Goal: Task Accomplishment & Management: Use online tool/utility

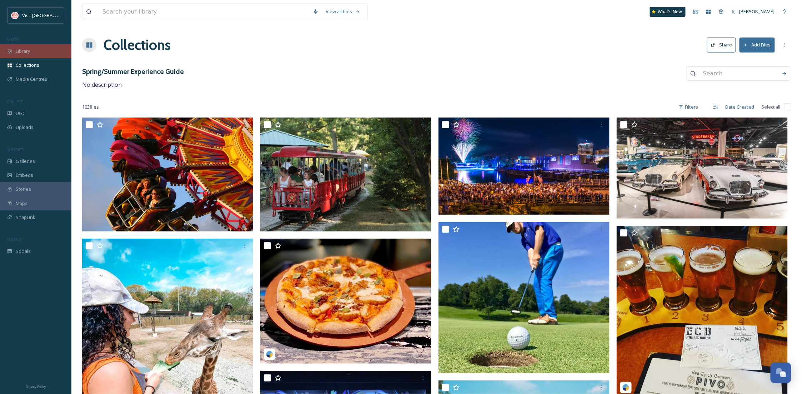
click at [39, 52] on div "Library" at bounding box center [35, 51] width 71 height 14
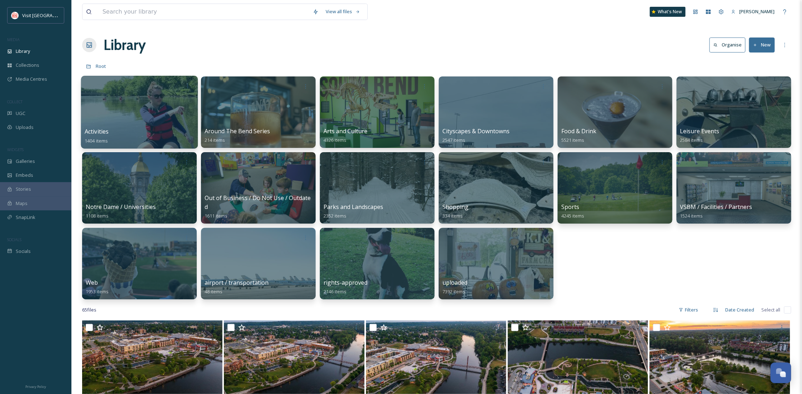
click at [148, 107] on div at bounding box center [139, 112] width 117 height 73
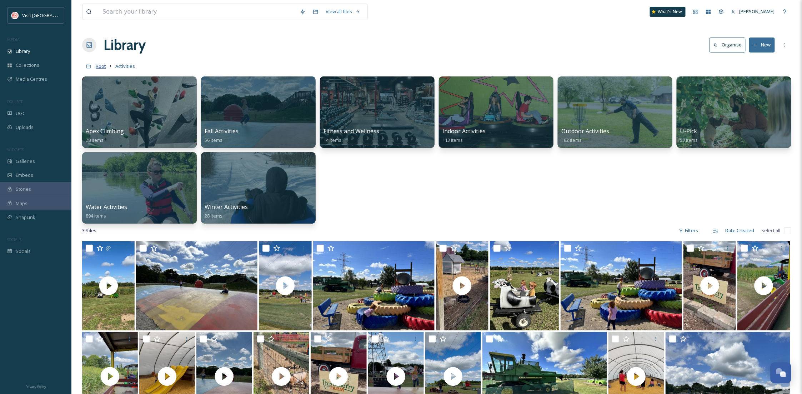
click at [101, 65] on span "Root" at bounding box center [101, 66] width 10 height 6
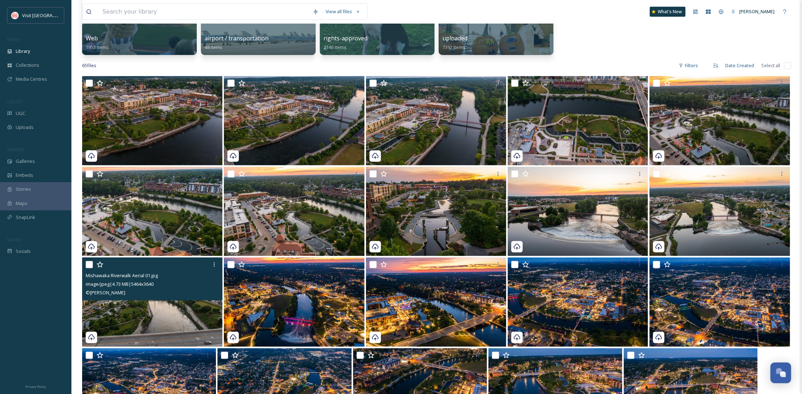
scroll to position [271, 0]
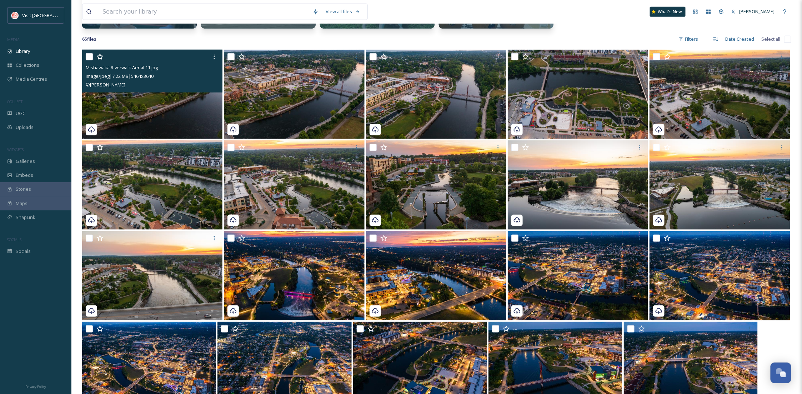
click at [89, 60] on input "checkbox" at bounding box center [89, 56] width 7 height 7
checkbox input "true"
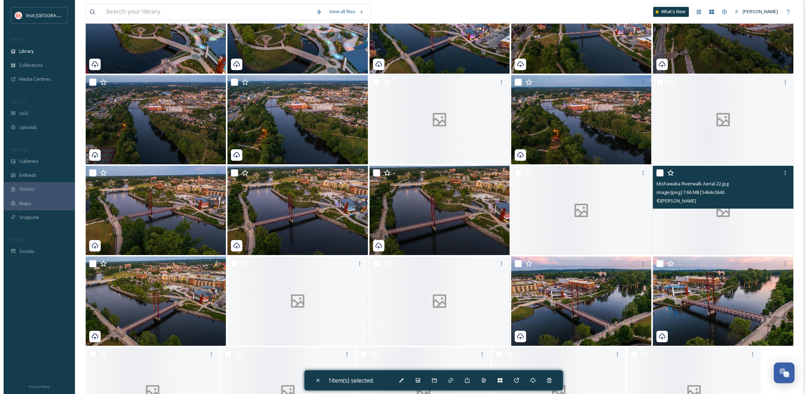
scroll to position [1113, 0]
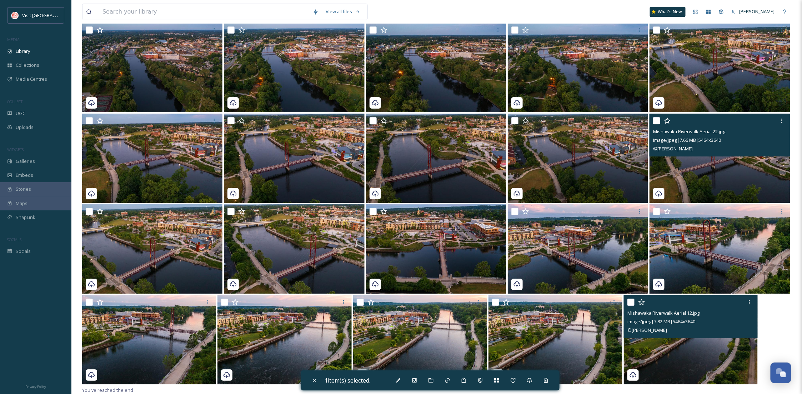
click at [688, 353] on img at bounding box center [690, 339] width 134 height 89
checkbox input "true"
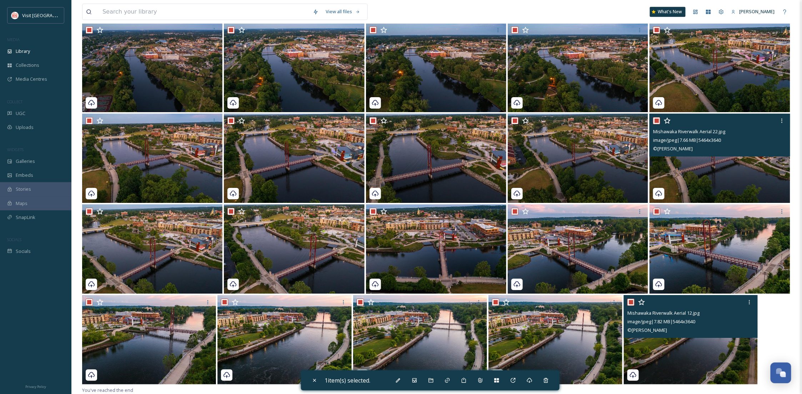
checkbox input "true"
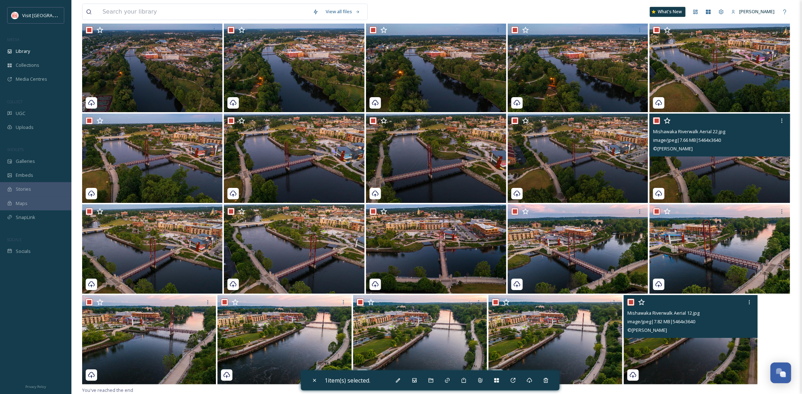
checkbox input "true"
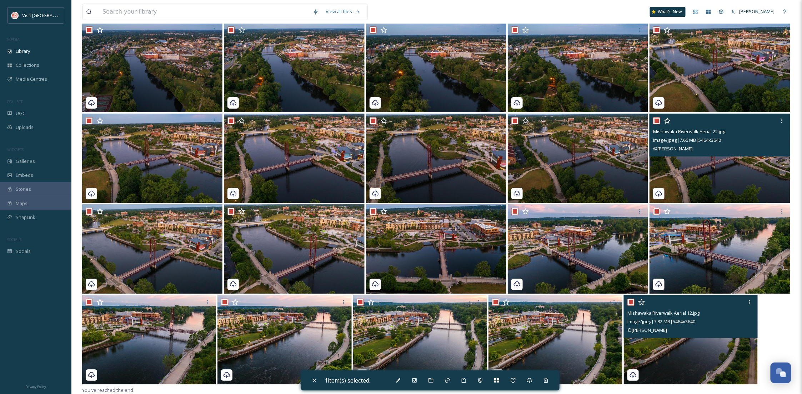
checkbox input "true"
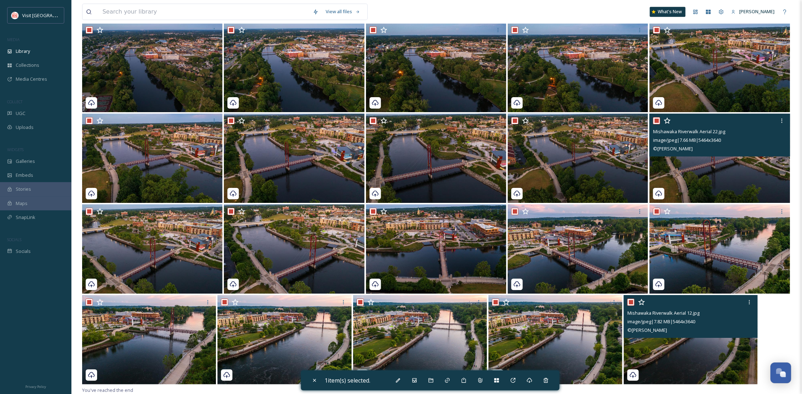
checkbox input "true"
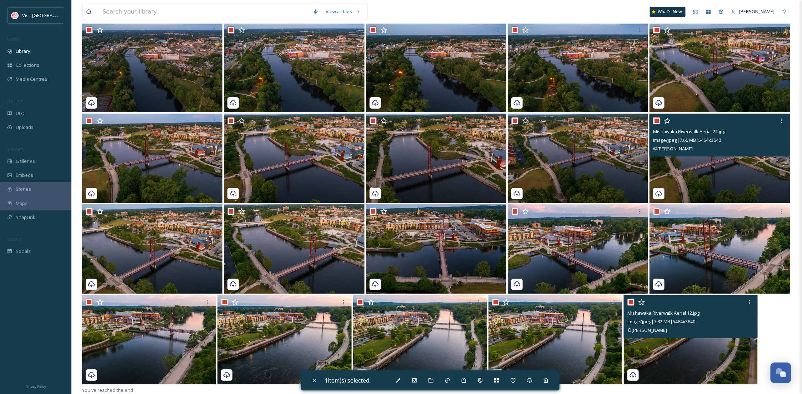
checkbox input "true"
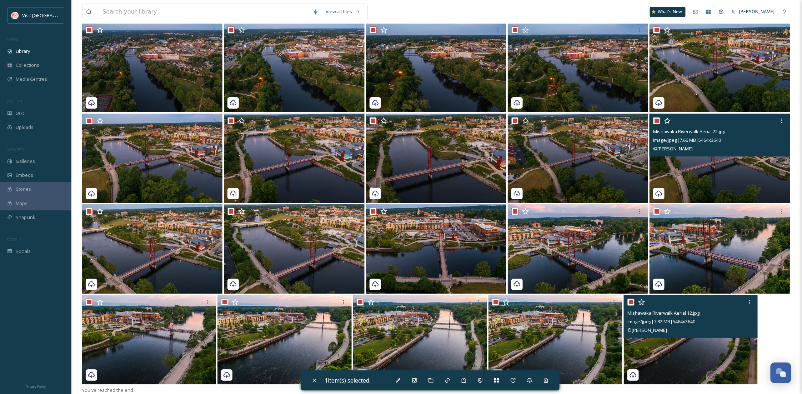
checkbox input "true"
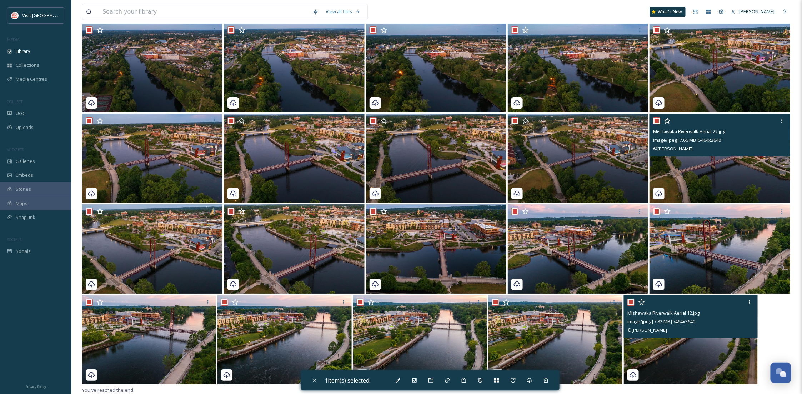
checkbox input "true"
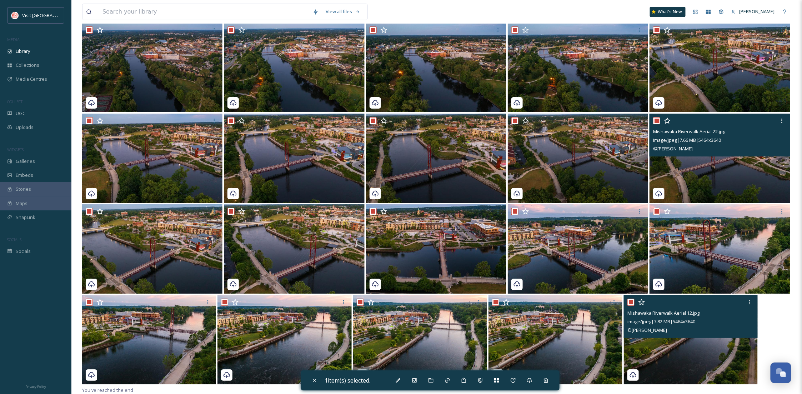
checkbox input "true"
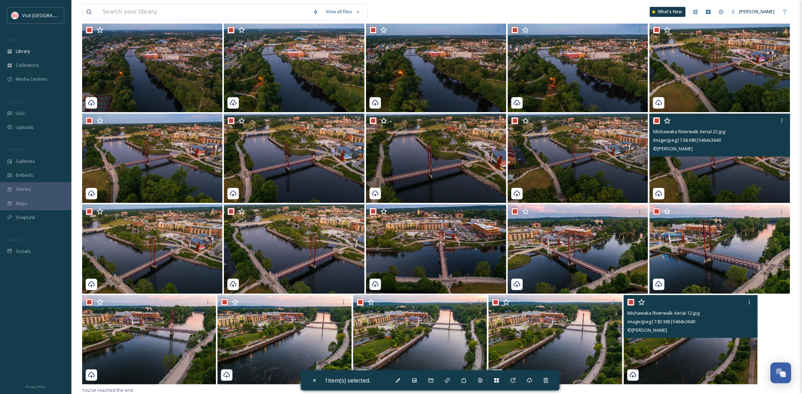
checkbox input "true"
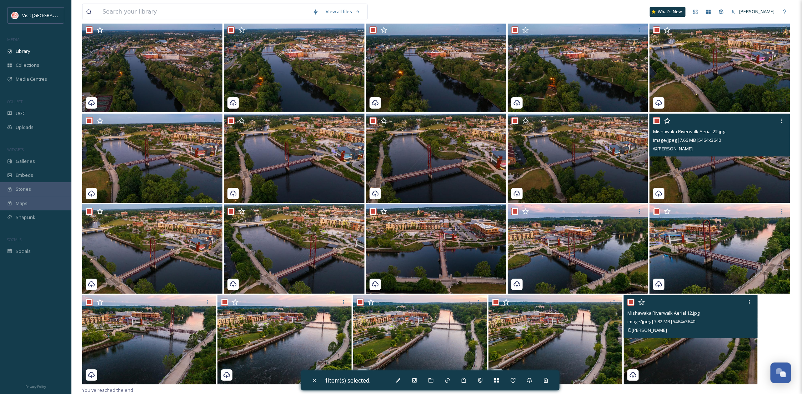
checkbox input "true"
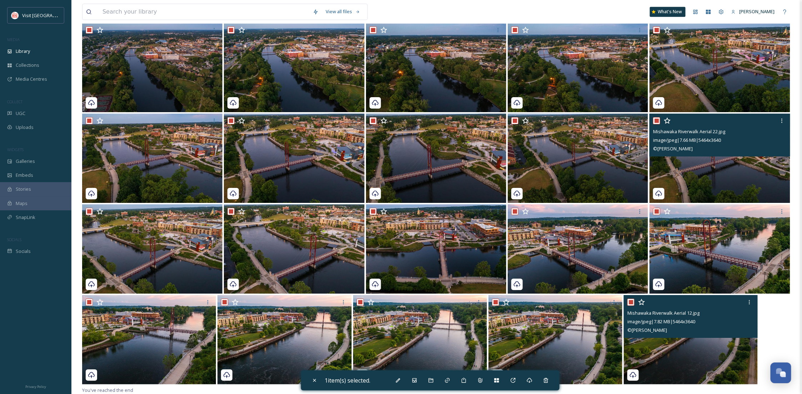
checkbox input "true"
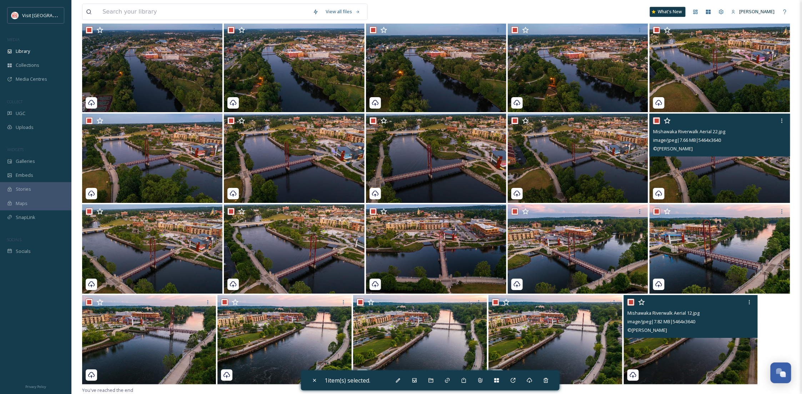
checkbox input "true"
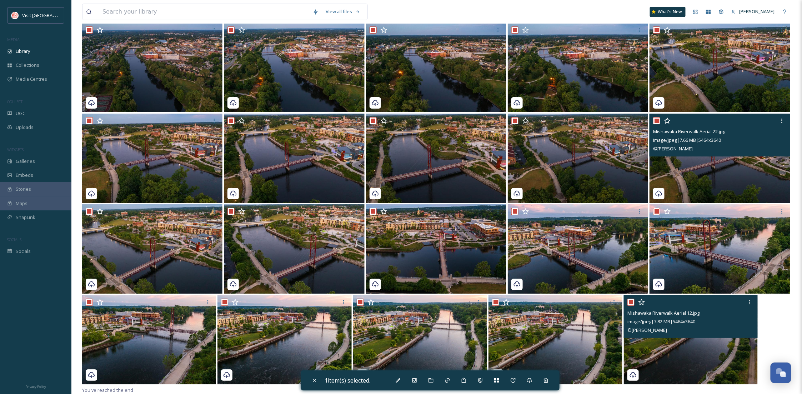
checkbox input "true"
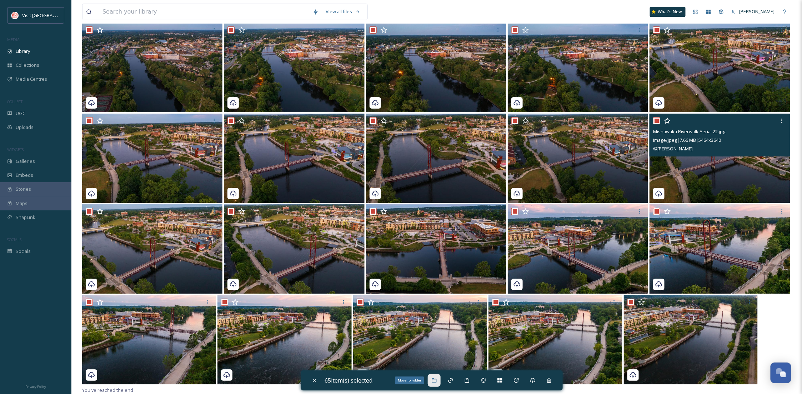
click at [440, 382] on div "Move To Folder" at bounding box center [434, 380] width 13 height 13
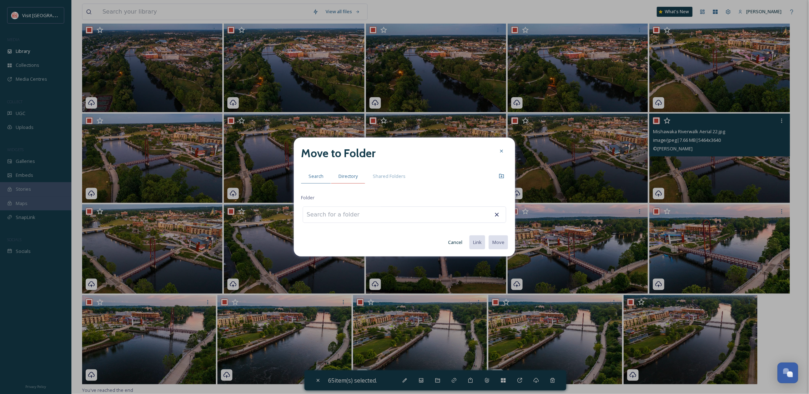
click at [343, 173] on span "Directory" at bounding box center [347, 176] width 19 height 7
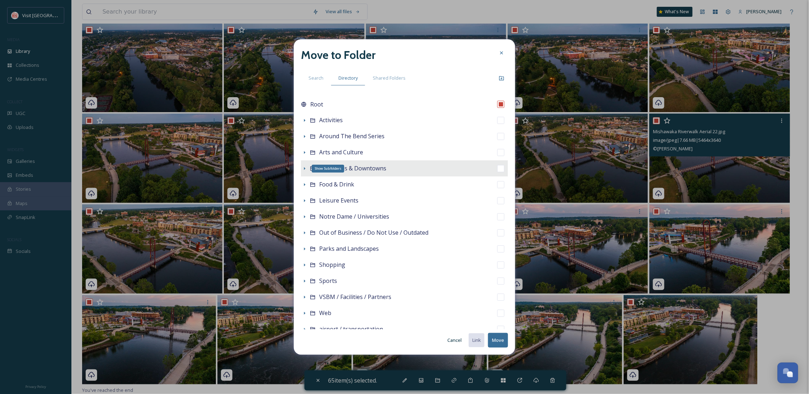
click at [305, 168] on icon at bounding box center [304, 168] width 1 height 3
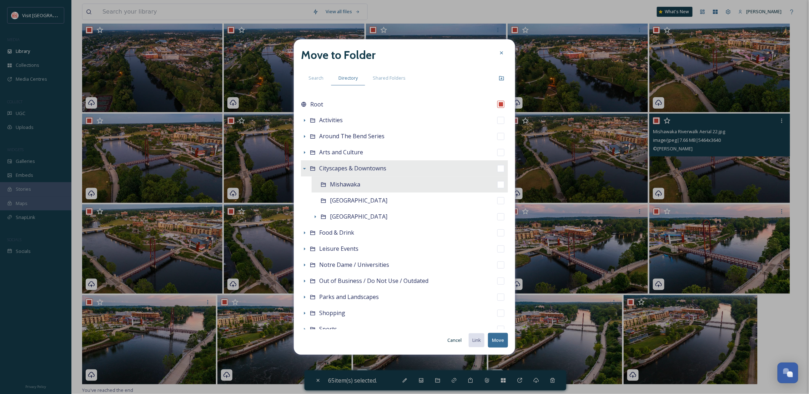
click at [342, 183] on span "Mishawaka" at bounding box center [345, 184] width 30 height 8
checkbox input "false"
checkbox input "true"
click at [503, 336] on button "Move" at bounding box center [498, 340] width 20 height 15
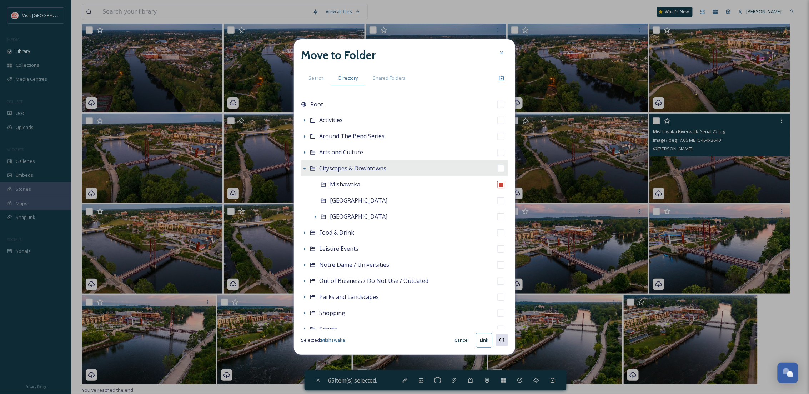
checkbox input "false"
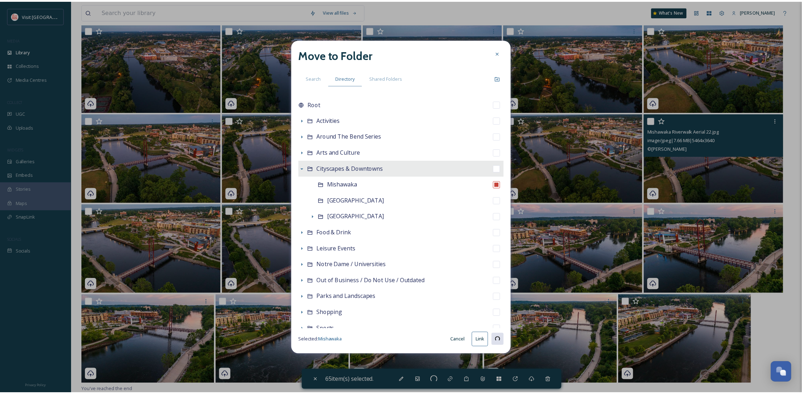
scroll to position [320, 0]
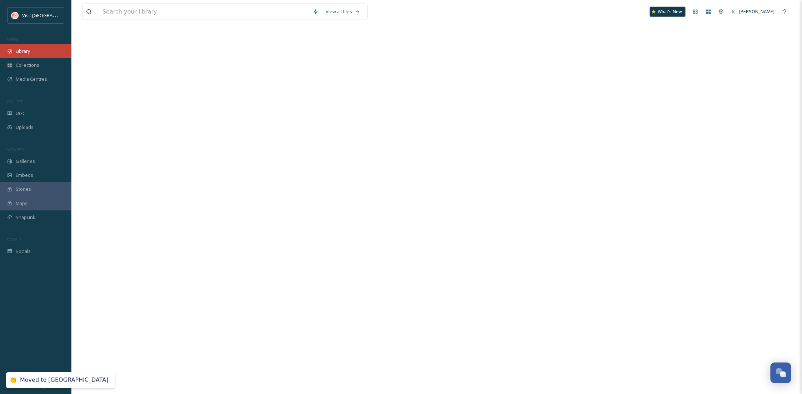
click at [16, 54] on span "Library" at bounding box center [23, 51] width 14 height 7
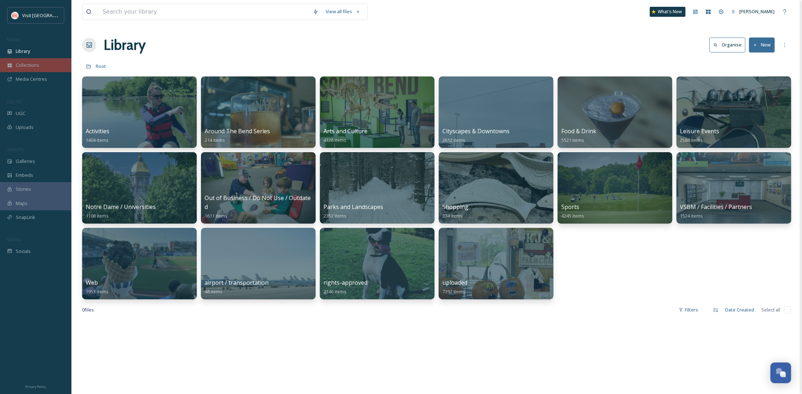
click at [34, 60] on div "Collections" at bounding box center [35, 65] width 71 height 14
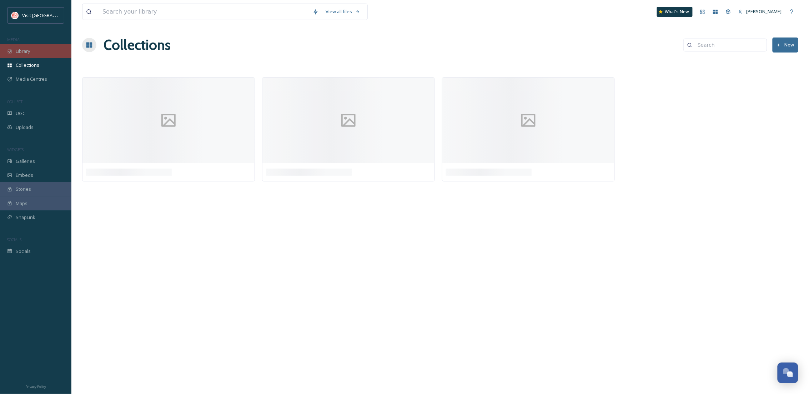
click at [42, 45] on div "Library" at bounding box center [35, 51] width 71 height 14
